Goal: Information Seeking & Learning: Learn about a topic

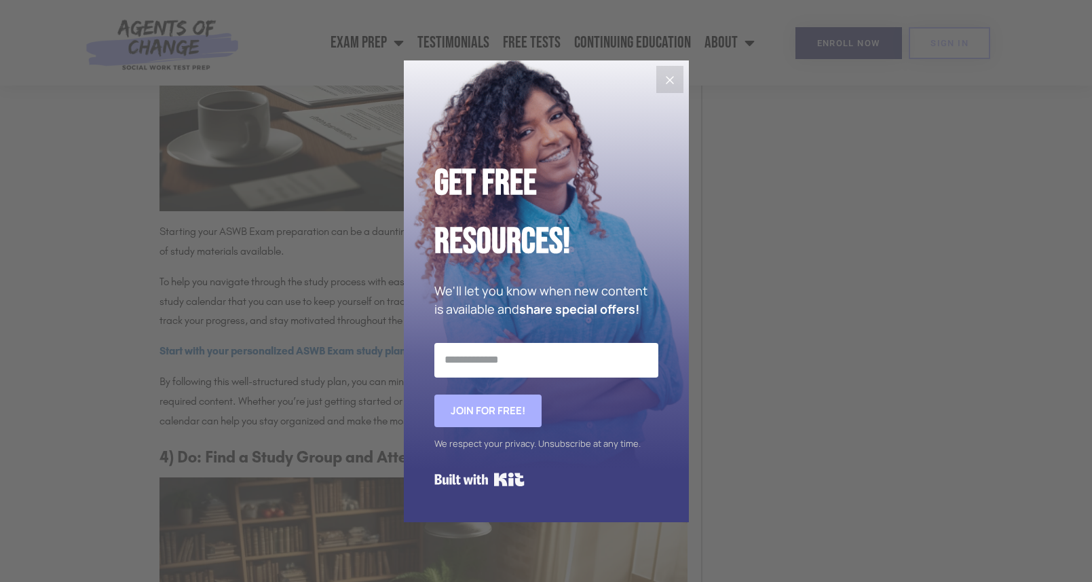
scroll to position [1914, 0]
click at [668, 77] on icon "Close" at bounding box center [670, 80] width 16 height 16
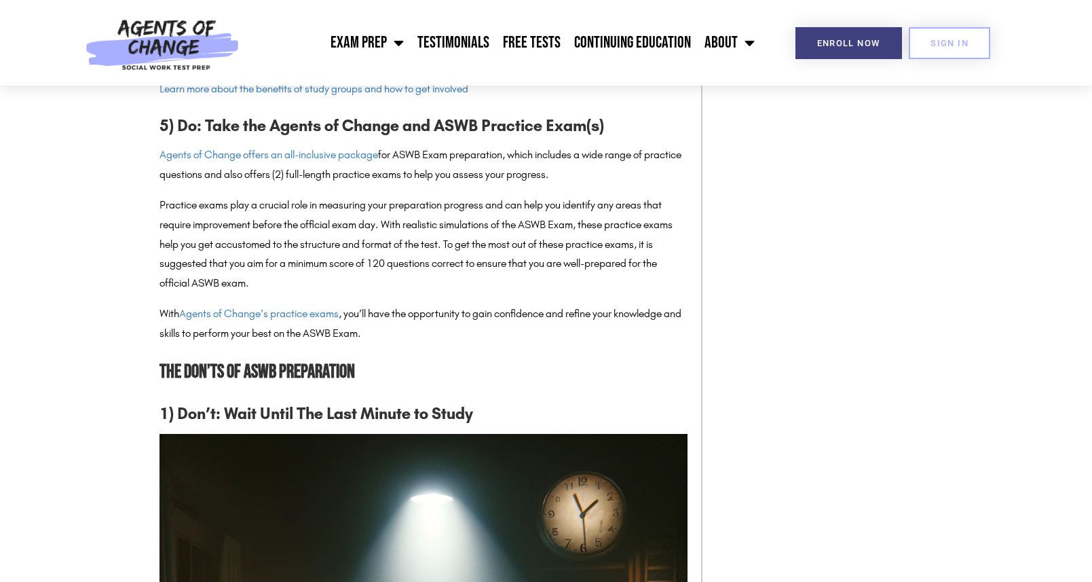
scroll to position [3044, 0]
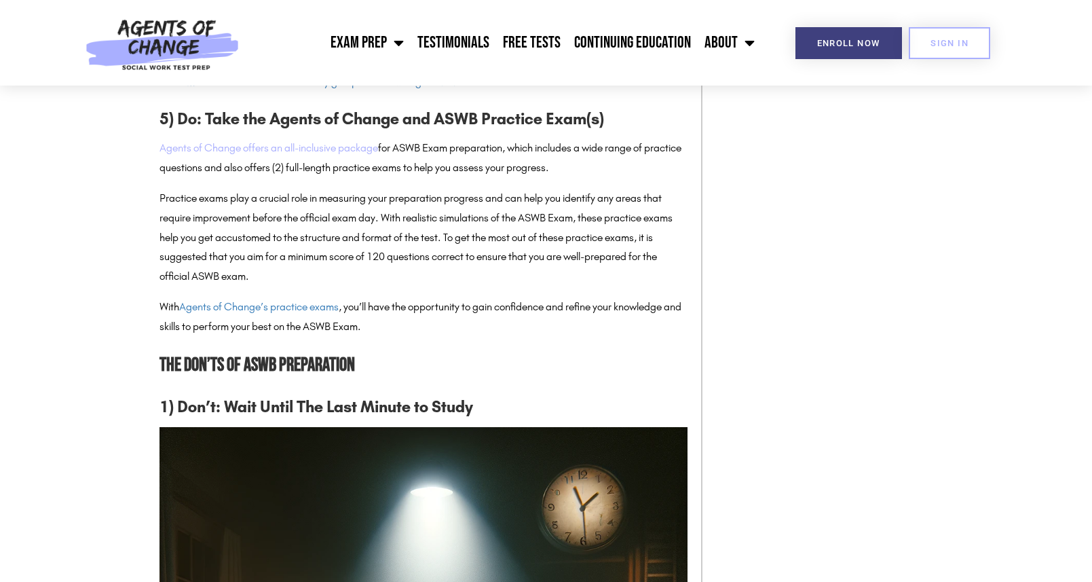
click at [286, 149] on link "Agents of Change offers an all-inclusive package" at bounding box center [268, 147] width 219 height 13
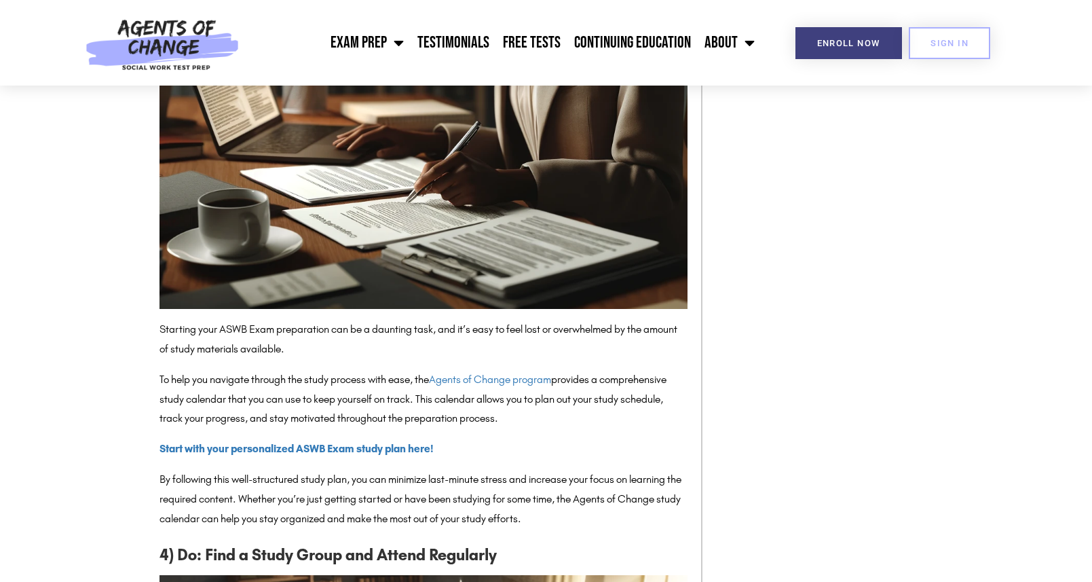
scroll to position [1817, 0]
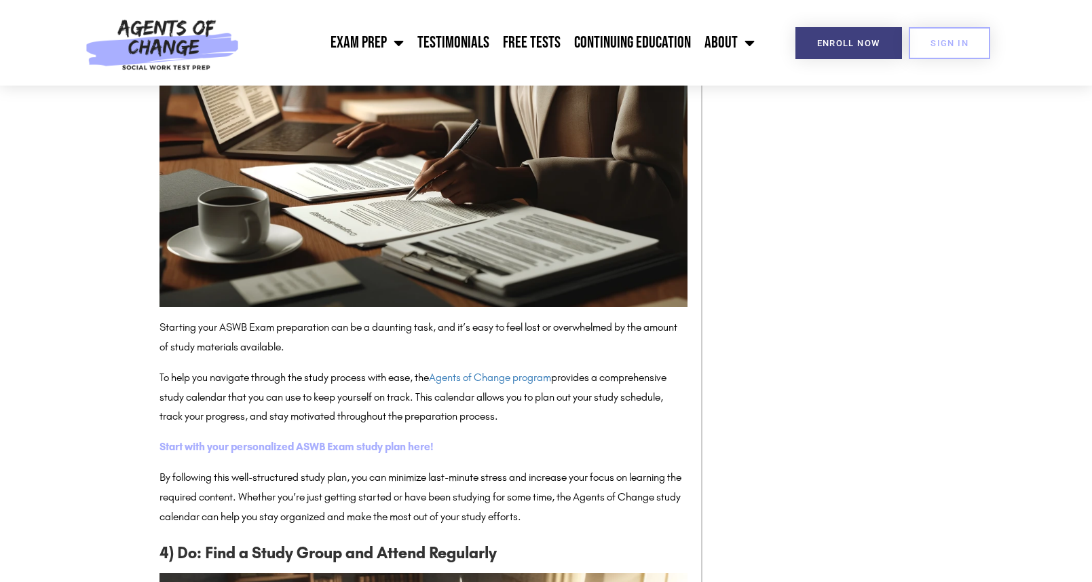
click at [363, 440] on strong "Start with your personalized ASWB Exam study plan here!" at bounding box center [296, 446] width 274 height 13
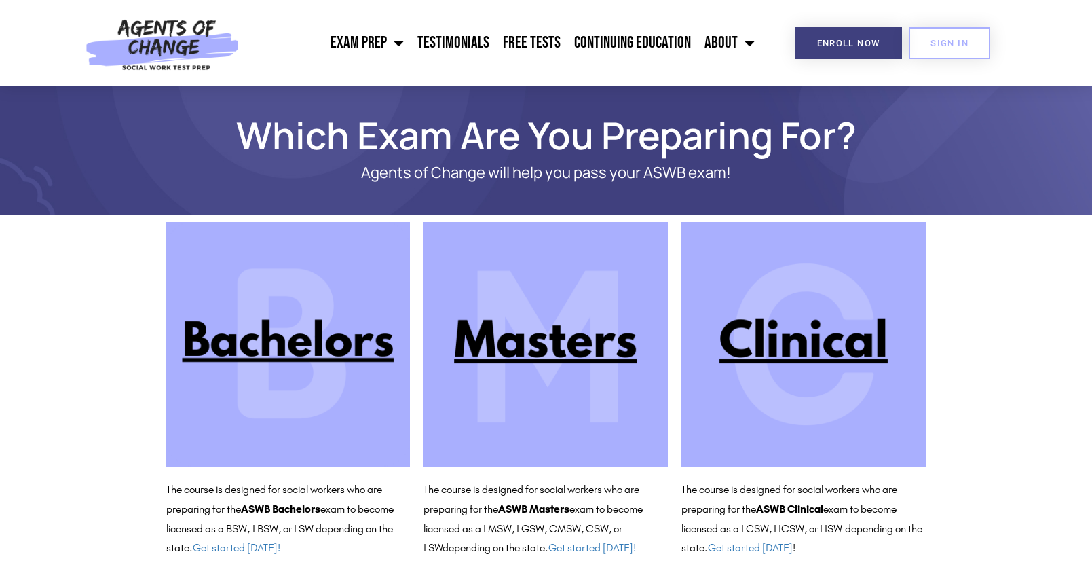
scroll to position [17, 0]
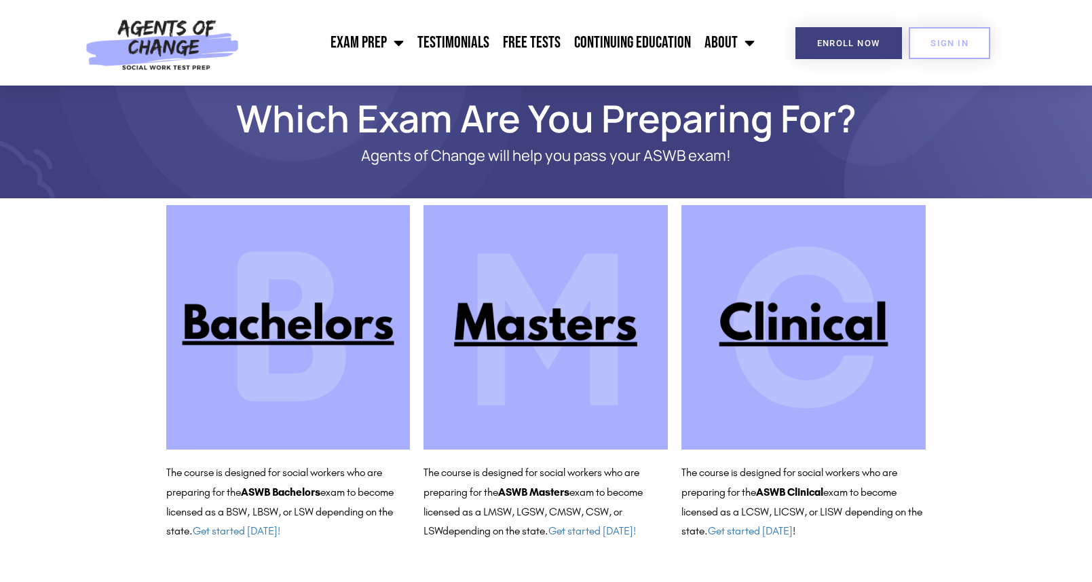
click at [542, 303] on img at bounding box center [545, 327] width 244 height 244
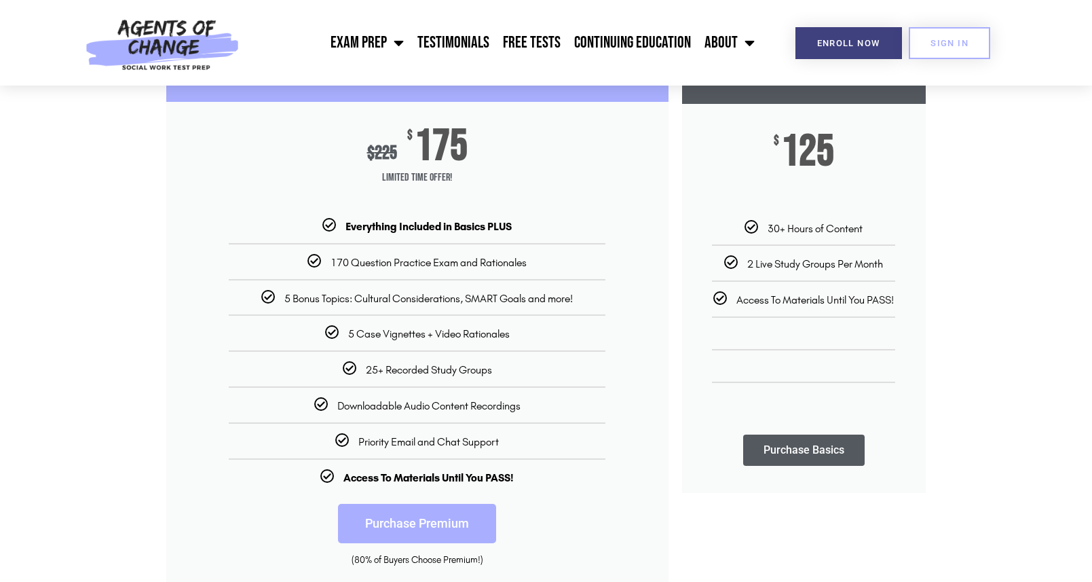
scroll to position [209, 0]
